Goal: Task Accomplishment & Management: Complete application form

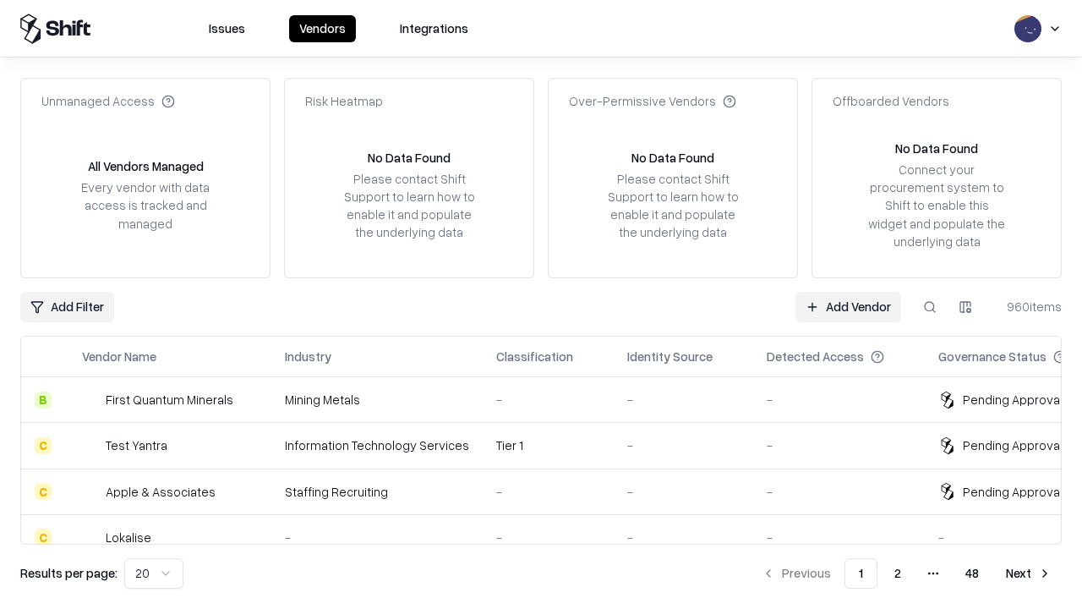
click at [848, 306] on link "Add Vendor" at bounding box center [848, 307] width 106 height 30
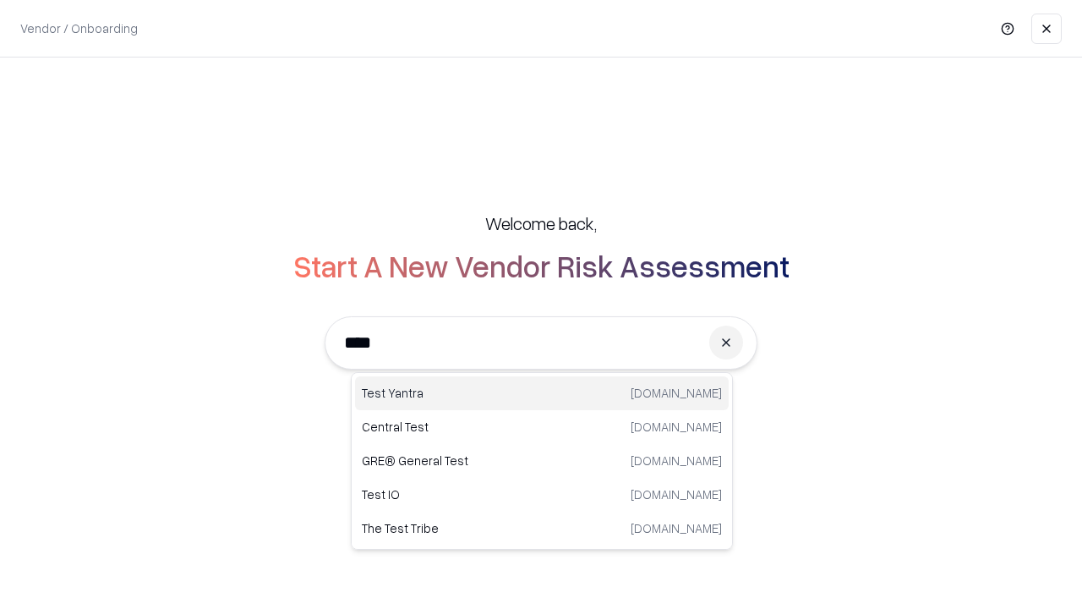
click at [542, 393] on div "Test Yantra [DOMAIN_NAME]" at bounding box center [542, 393] width 374 height 34
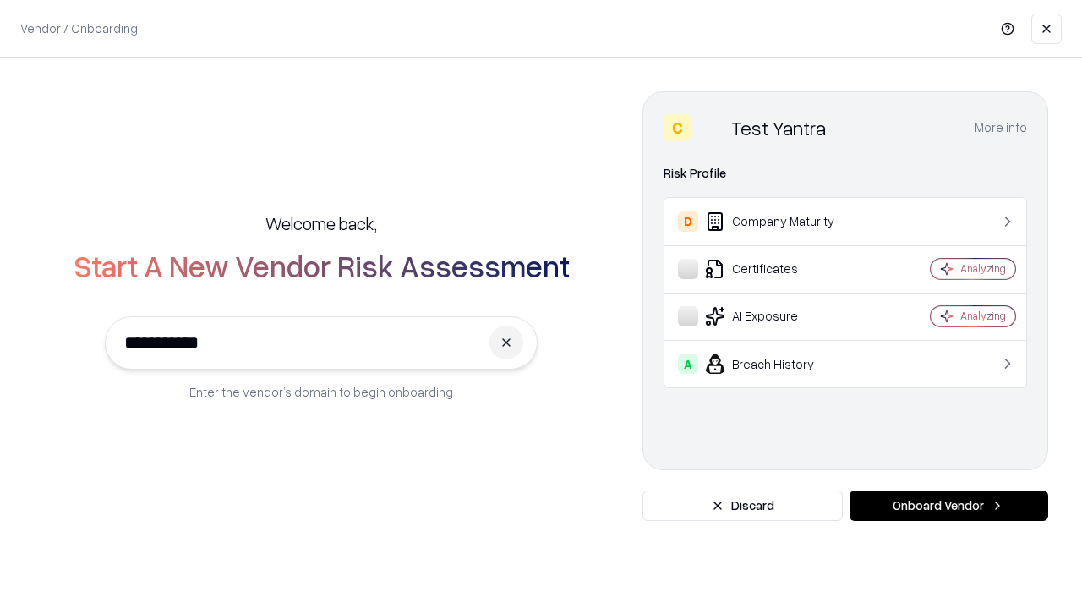
type input "**********"
click at [948, 505] on button "Onboard Vendor" at bounding box center [948, 505] width 199 height 30
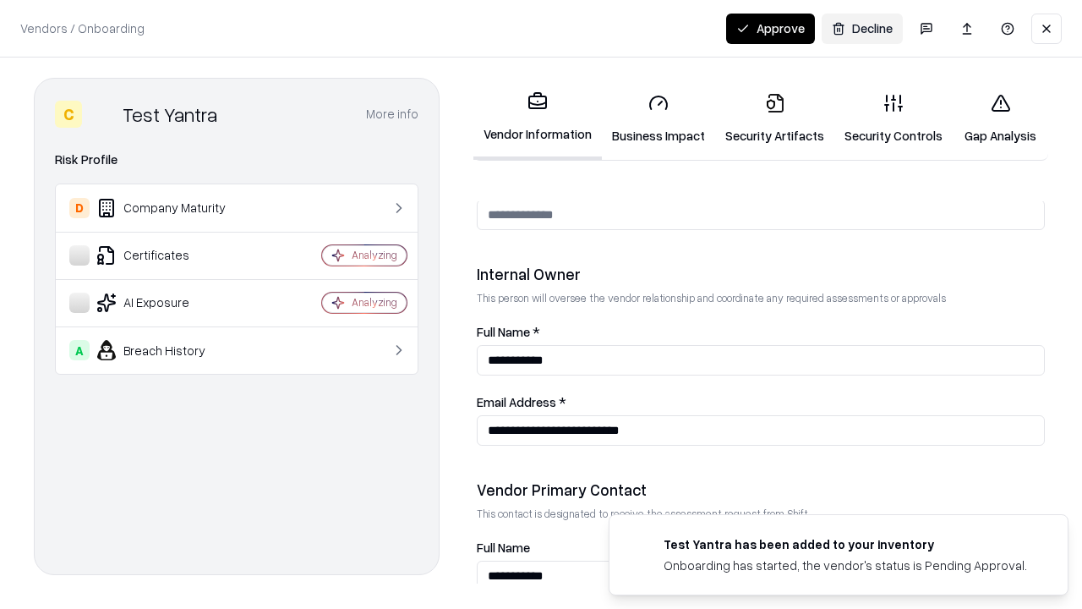
scroll to position [876, 0]
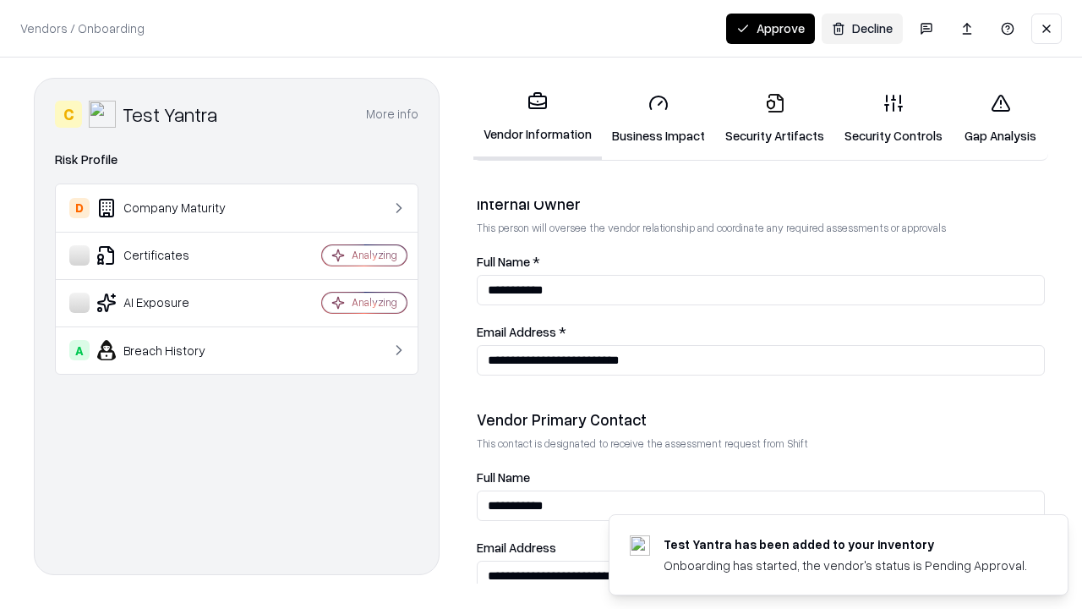
click at [658, 118] on link "Business Impact" at bounding box center [658, 118] width 113 height 79
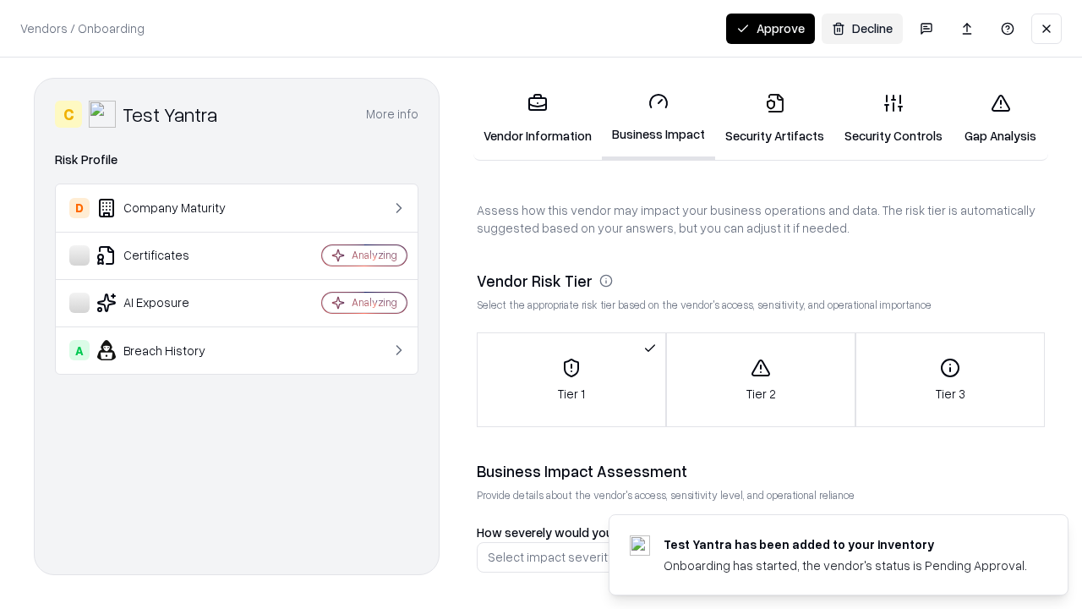
click at [774, 118] on link "Security Artifacts" at bounding box center [774, 118] width 119 height 79
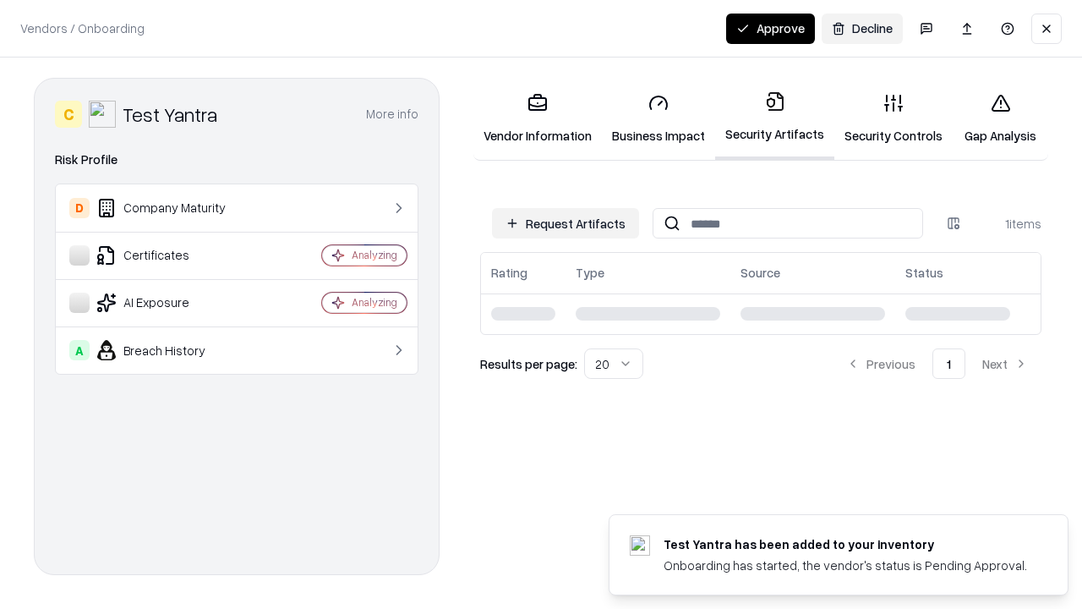
click at [565, 223] on button "Request Artifacts" at bounding box center [565, 223] width 147 height 30
